Goal: Information Seeking & Learning: Learn about a topic

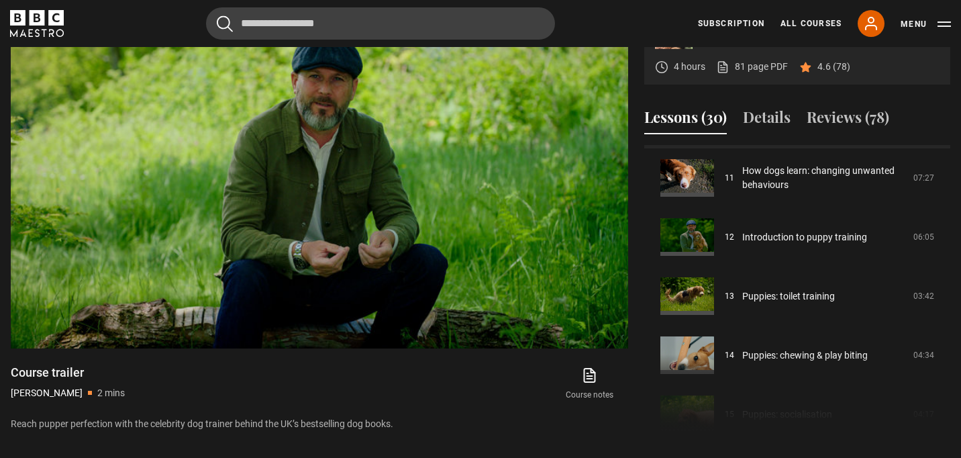
scroll to position [652, 0]
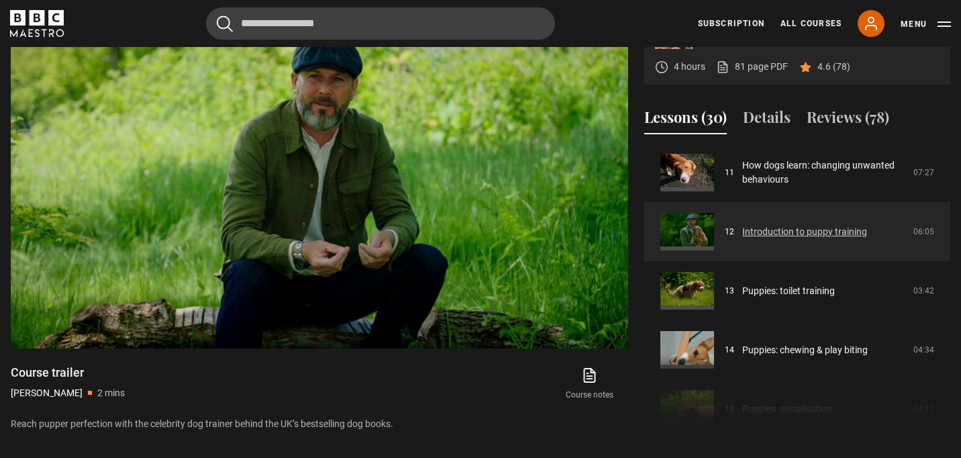
click at [848, 232] on link "Introduction to puppy training" at bounding box center [804, 232] width 125 height 14
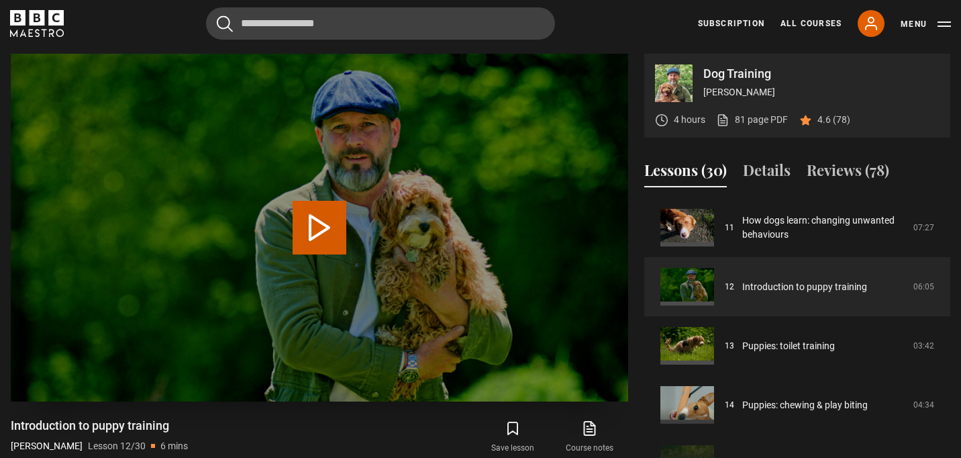
click at [324, 224] on button "Play Lesson Introduction to puppy training" at bounding box center [320, 228] width 54 height 54
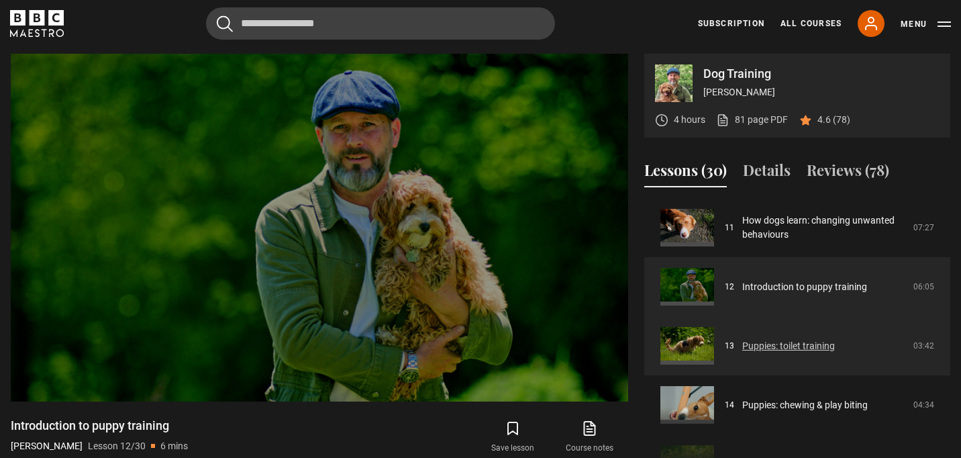
click at [791, 344] on link "Puppies: toilet training" at bounding box center [788, 346] width 93 height 14
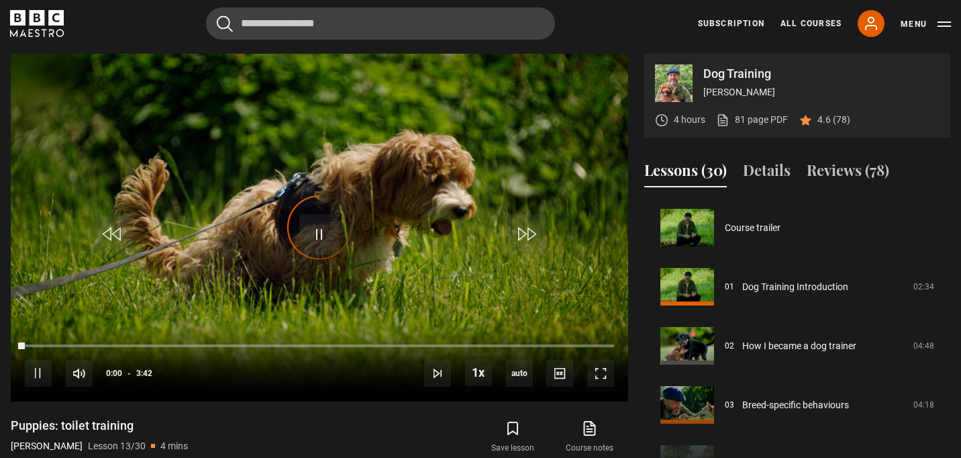
scroll to position [709, 0]
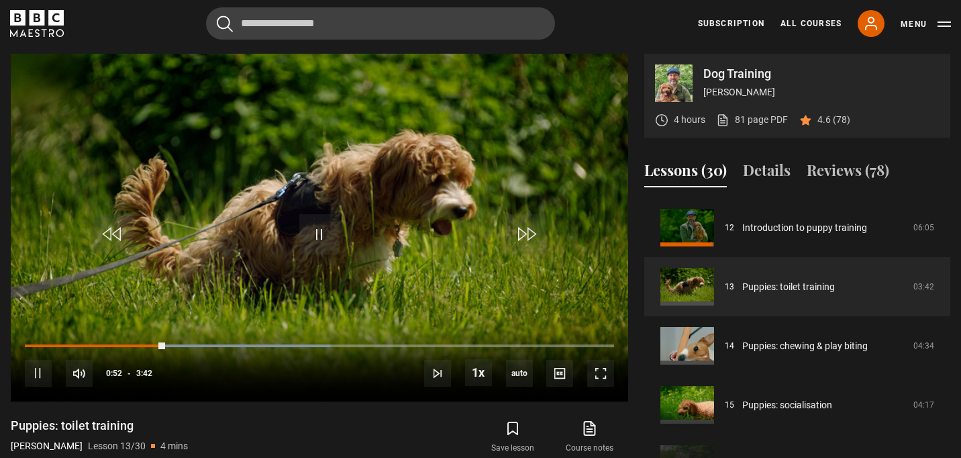
click at [632, 172] on div "Dog Training Steve Mann 4 hours 81 page PDF (opens in new tab) 4.6 (78) Video P…" at bounding box center [481, 271] width 940 height 434
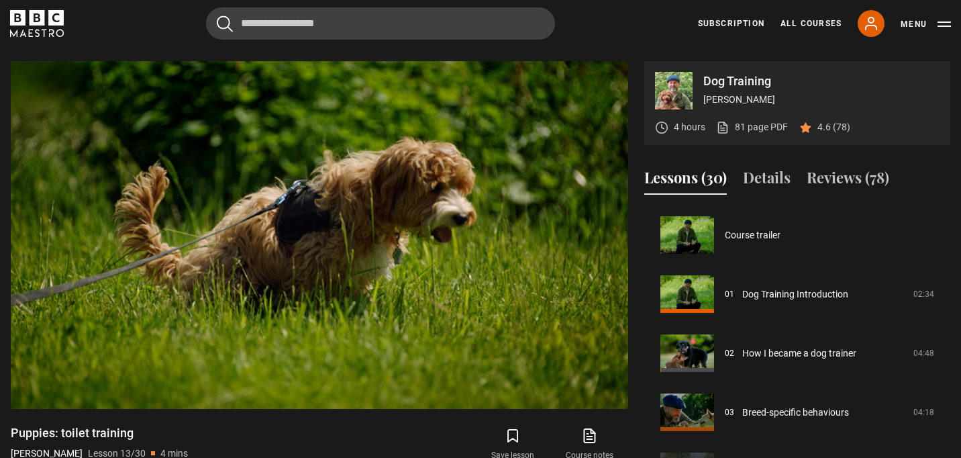
scroll to position [534, 0]
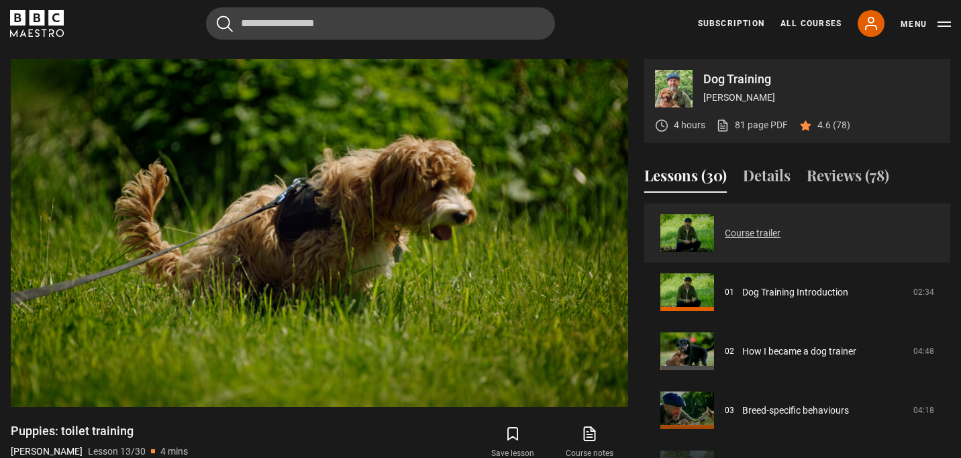
click at [781, 240] on link "Course trailer" at bounding box center [753, 233] width 56 height 14
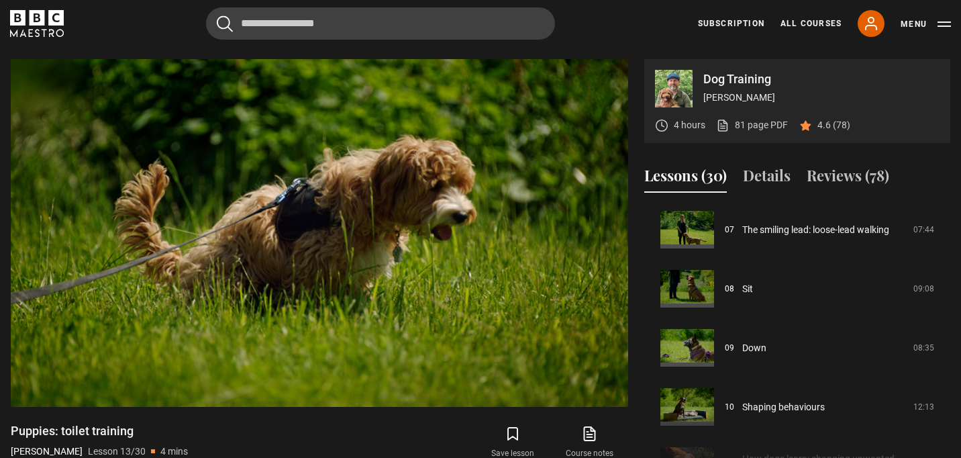
scroll to position [476, 0]
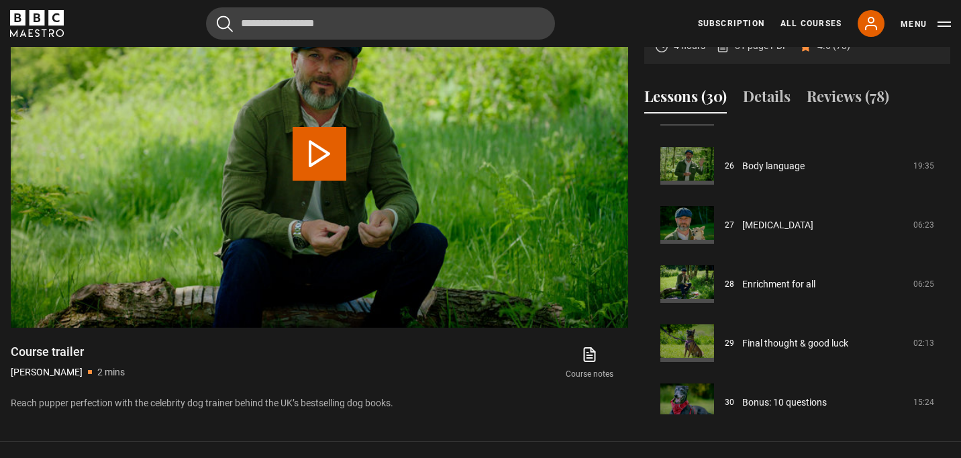
scroll to position [1541, 0]
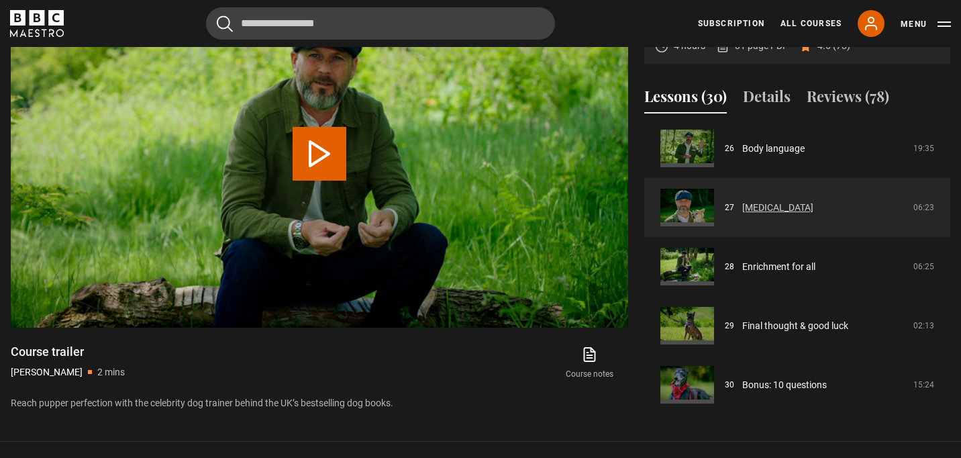
click at [773, 211] on link "[MEDICAL_DATA]" at bounding box center [777, 208] width 71 height 14
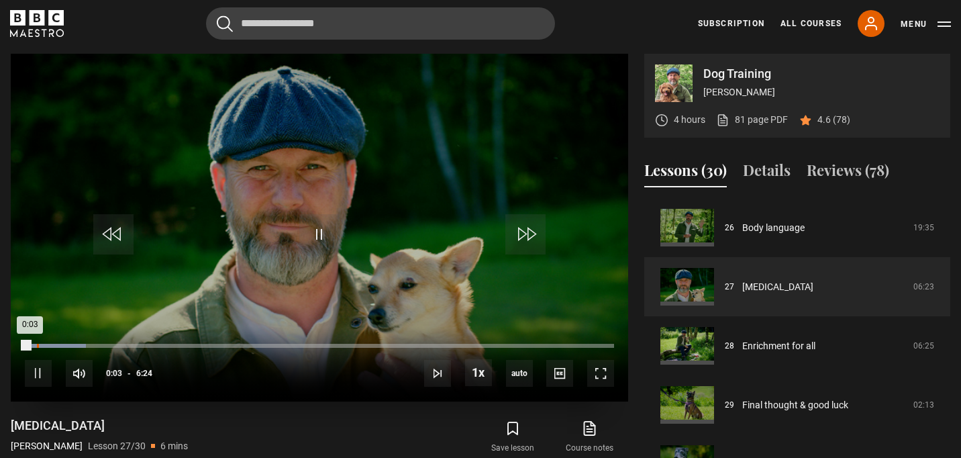
click at [36, 344] on div "Loaded : 10.42% 0:07 0:03" at bounding box center [319, 346] width 589 height 4
click at [44, 342] on div "10s Skip Back 10 seconds Pause 10s Skip Forward 10 seconds Loaded : 13.02% 0:09…" at bounding box center [320, 364] width 618 height 75
click at [45, 345] on div "Loaded : 13.02% 0:13 0:13" at bounding box center [319, 346] width 589 height 4
click at [50, 345] on div "0:16" at bounding box center [51, 346] width 2 height 4
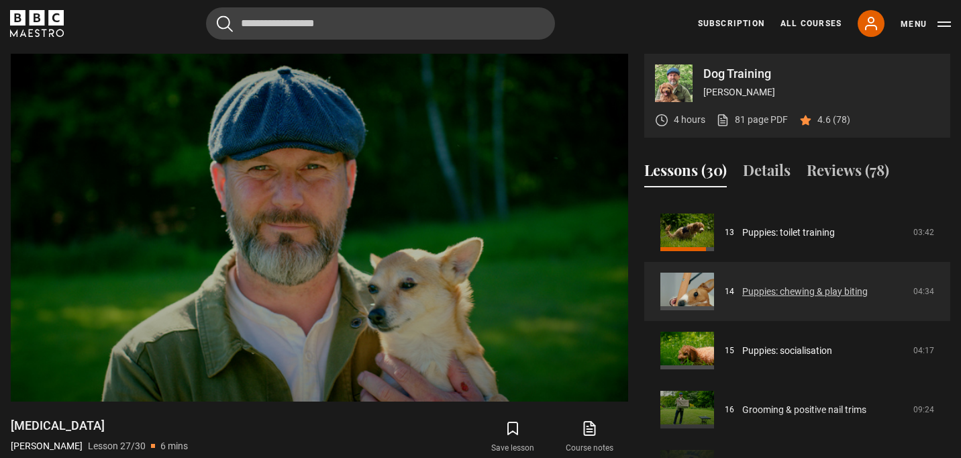
scroll to position [776, 0]
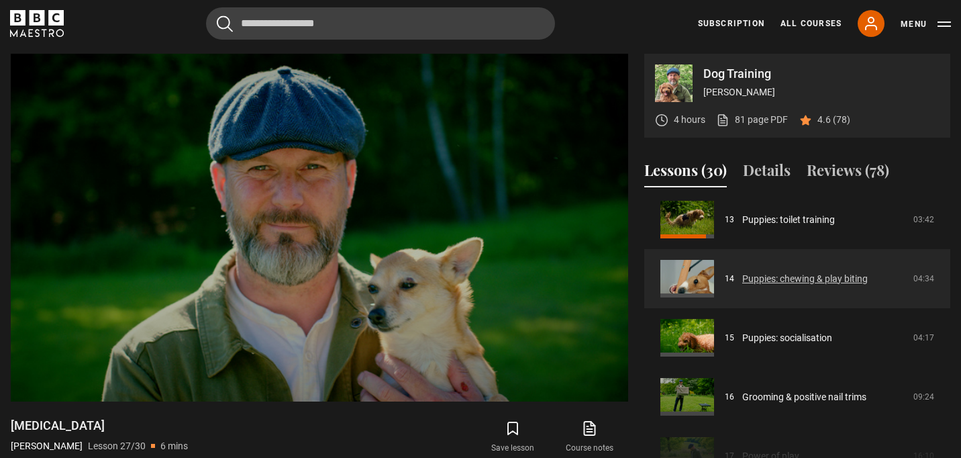
click at [791, 278] on link "Puppies: chewing & play biting" at bounding box center [805, 279] width 126 height 14
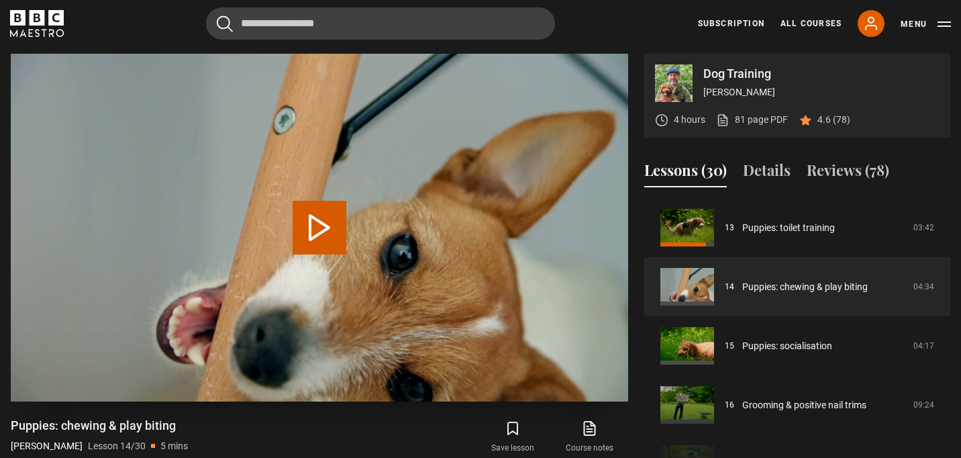
click at [325, 230] on button "Play Lesson Puppies: chewing & play biting" at bounding box center [320, 228] width 54 height 54
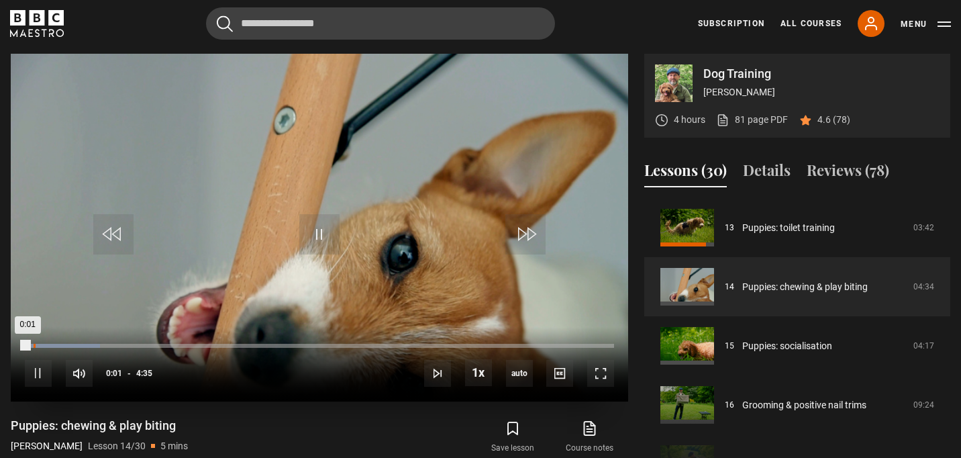
click at [33, 344] on div "Progress Bar" at bounding box center [62, 346] width 75 height 4
click at [42, 345] on div "0:07" at bounding box center [43, 346] width 2 height 4
click at [48, 344] on div "0:10" at bounding box center [49, 346] width 2 height 4
